Goal: Transaction & Acquisition: Purchase product/service

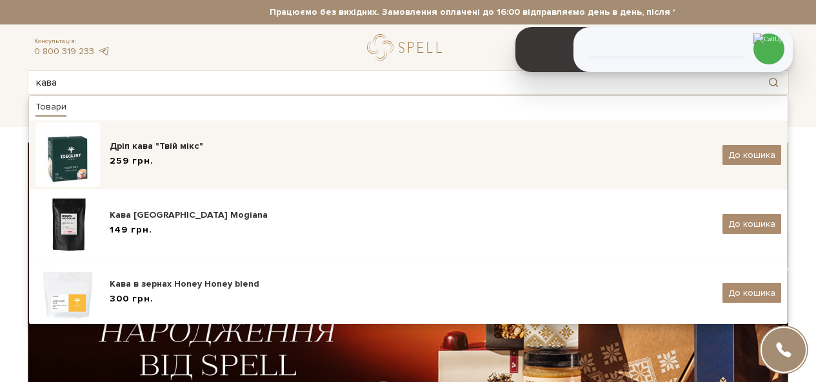
type input "кава"
click at [182, 155] on div "259 грн." at bounding box center [411, 162] width 603 height 14
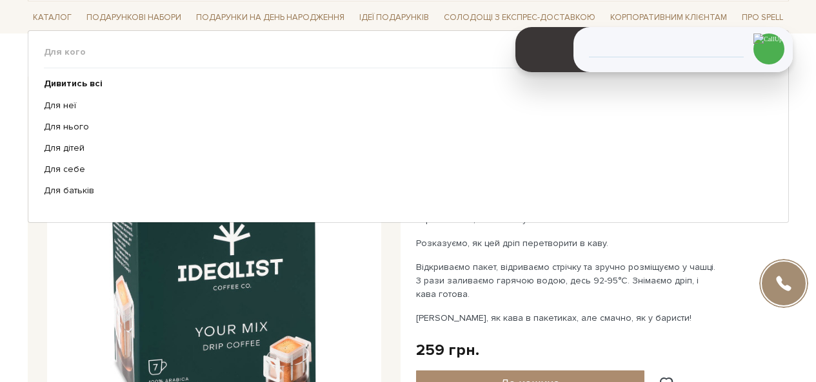
scroll to position [64, 0]
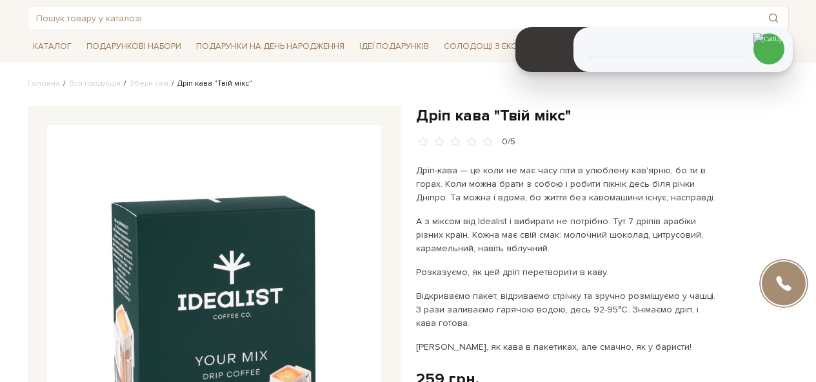
click at [447, 123] on h1 "Дріп кава "Твій мікс"" at bounding box center [602, 116] width 373 height 20
copy div "Дріп кава "Твій мікс""
